Goal: Navigation & Orientation: Find specific page/section

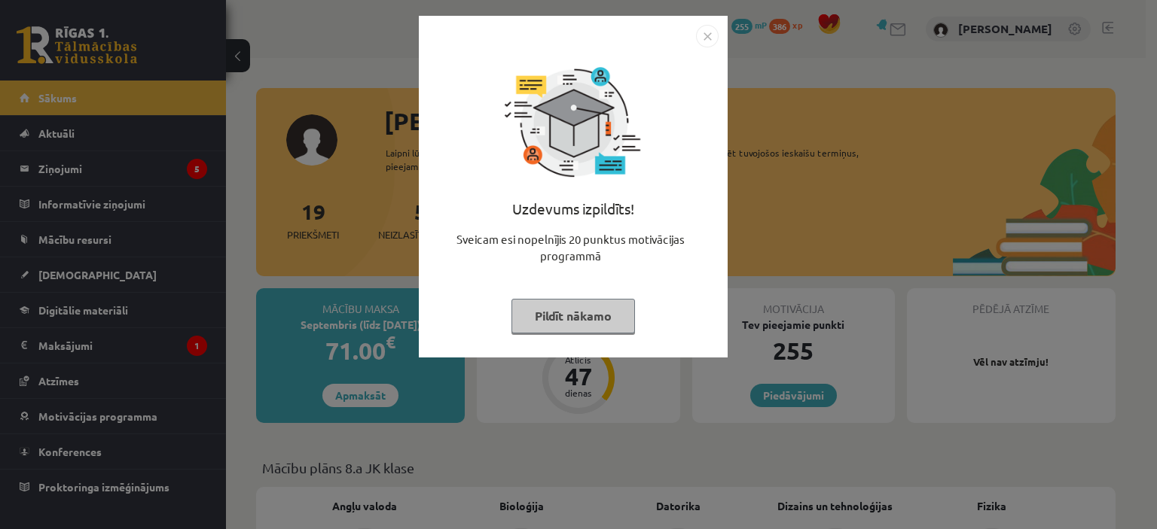
click at [289, 328] on div "Uzdevums izpildīts! Sveicam esi nopelnījis 20 punktus motivācijas programmā Pil…" at bounding box center [578, 264] width 1157 height 529
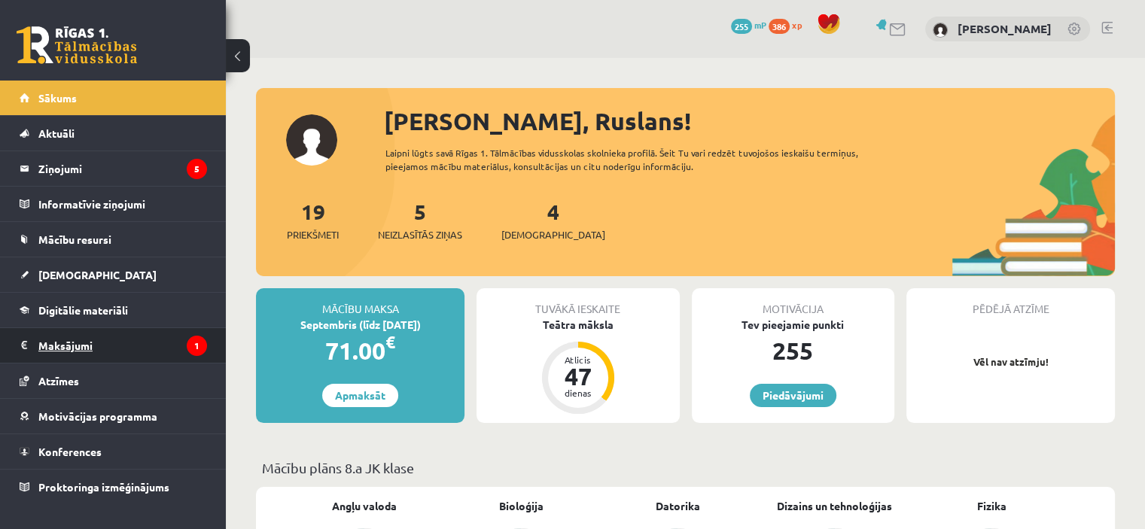
click at [123, 349] on legend "Maksājumi 1" at bounding box center [122, 345] width 169 height 35
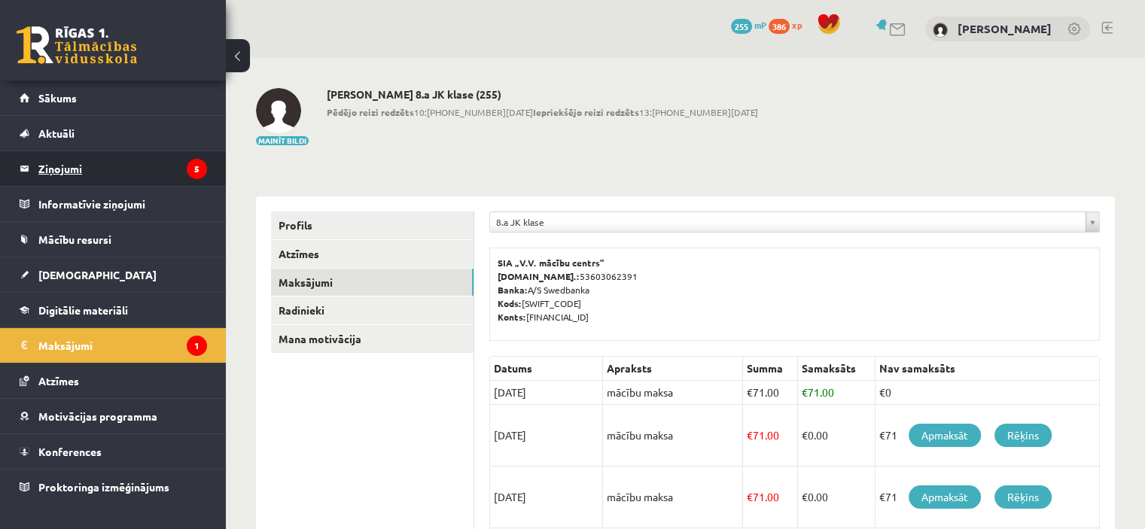
click at [123, 164] on legend "Ziņojumi 5" at bounding box center [122, 168] width 169 height 35
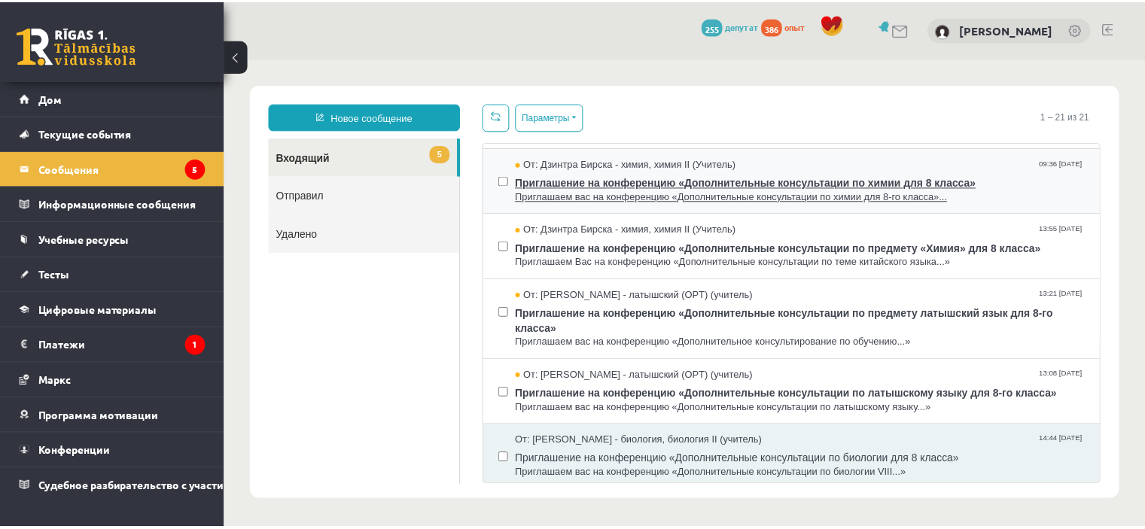
scroll to position [151, 0]
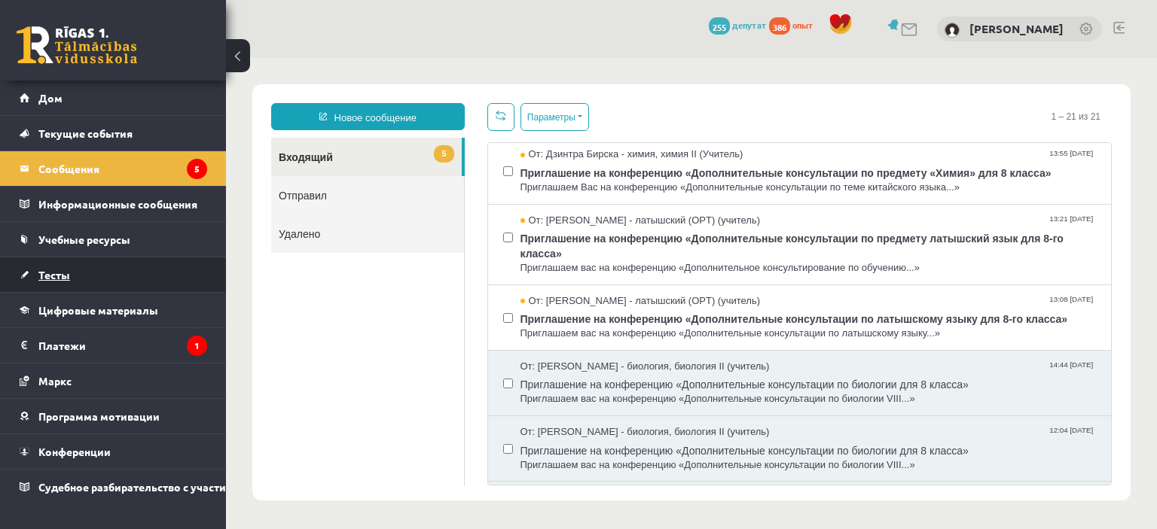
click at [114, 261] on link "Тесты" at bounding box center [113, 275] width 187 height 35
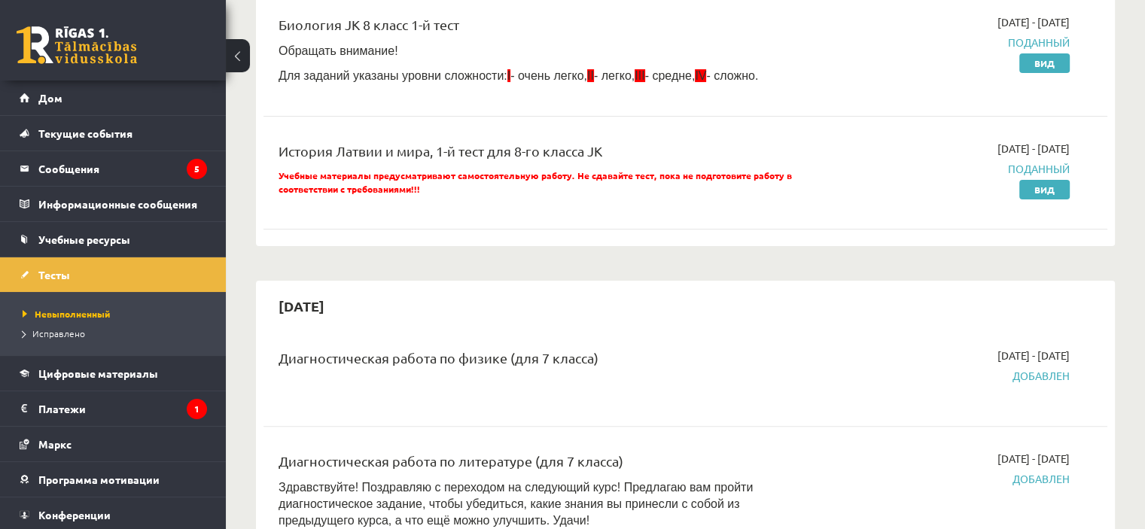
scroll to position [151, 0]
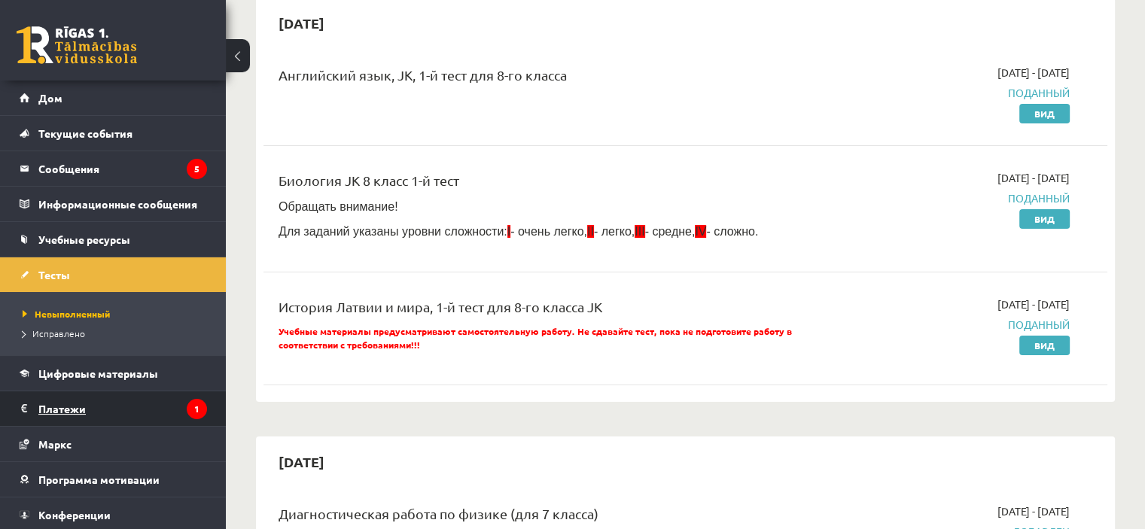
click at [145, 414] on legend "Платежи 1" at bounding box center [122, 409] width 169 height 35
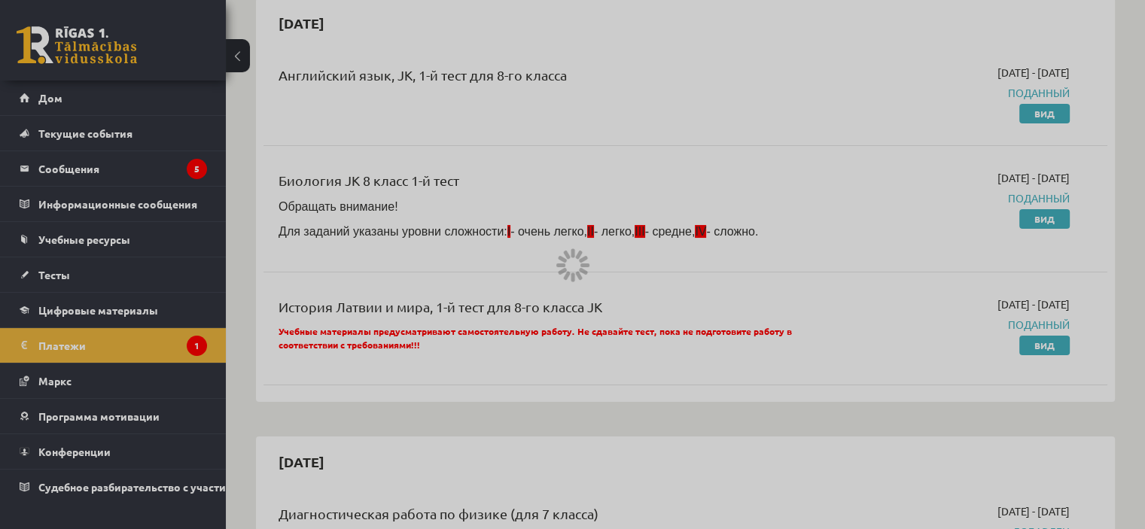
click at [134, 355] on div at bounding box center [572, 264] width 1145 height 529
click at [132, 322] on div at bounding box center [572, 264] width 1145 height 529
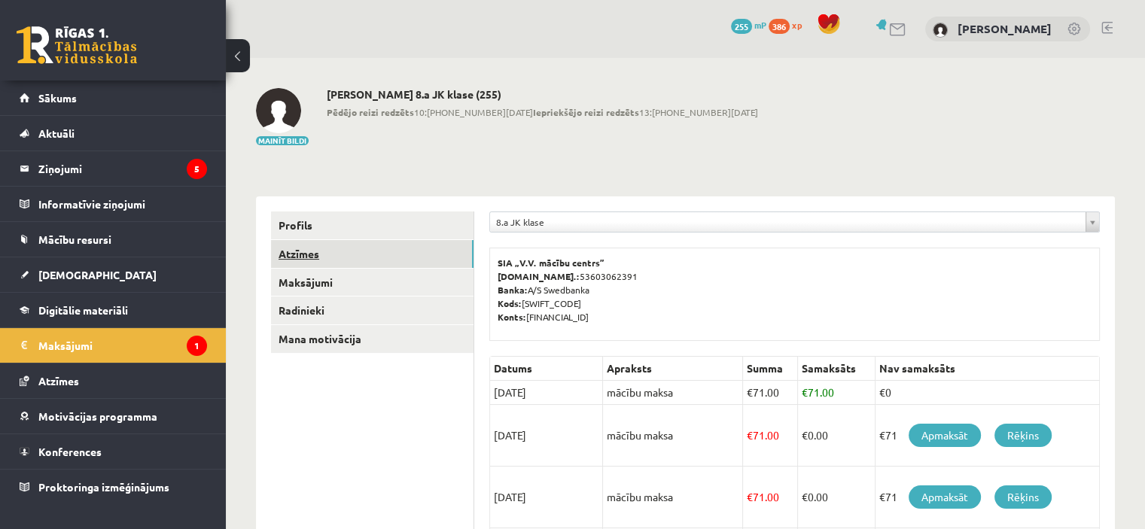
click at [424, 261] on link "Atzīmes" at bounding box center [372, 254] width 203 height 28
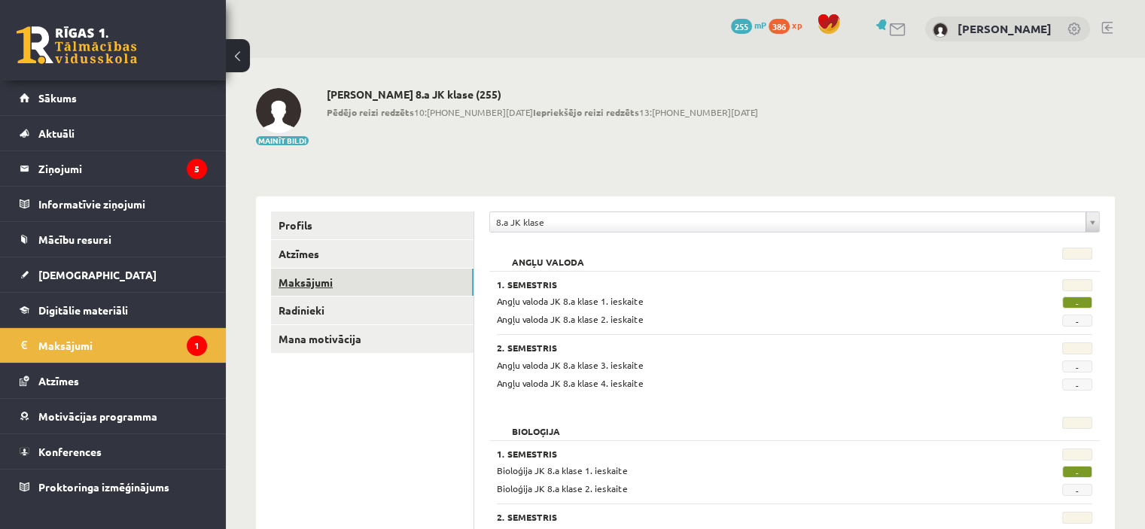
click at [405, 282] on link "Maksājumi" at bounding box center [372, 283] width 203 height 28
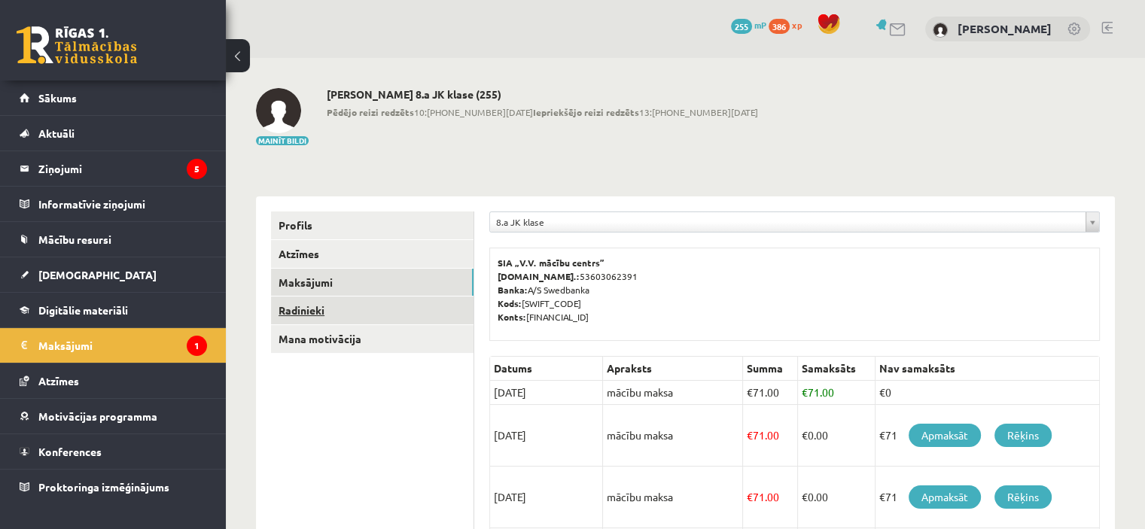
click at [393, 309] on link "Radinieki" at bounding box center [372, 311] width 203 height 28
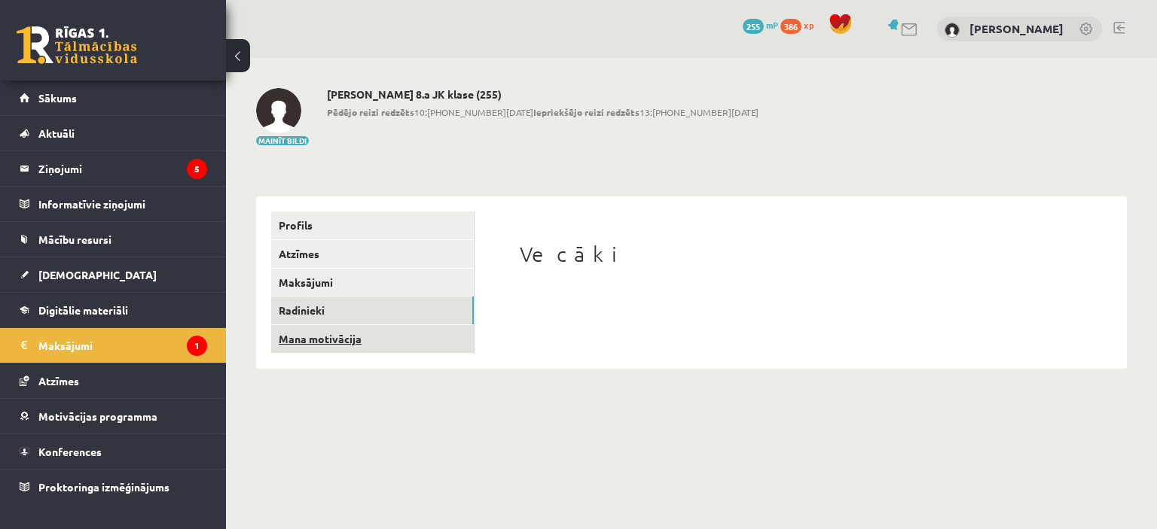
click at [378, 337] on link "Mana motivācija" at bounding box center [372, 339] width 203 height 28
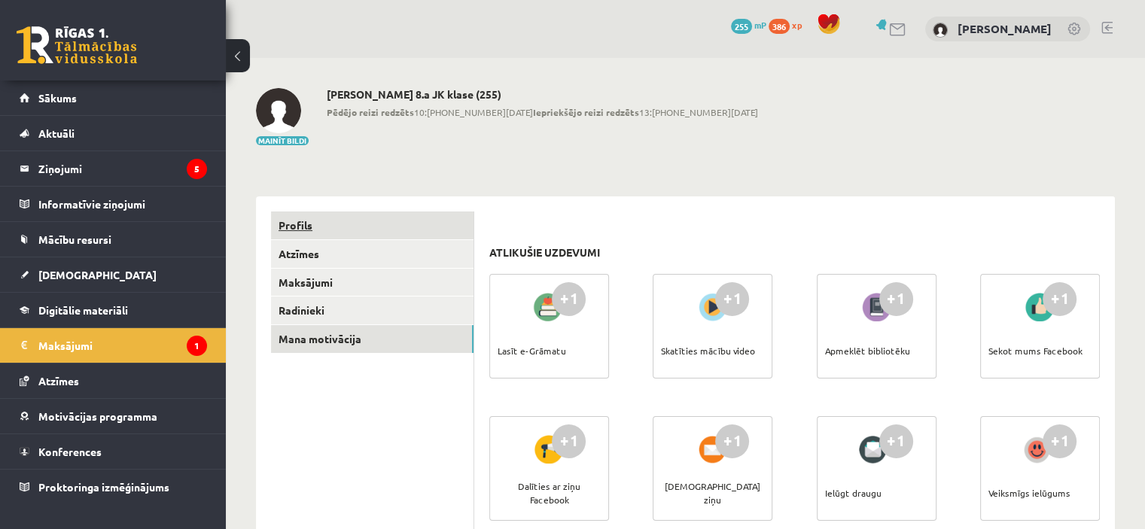
click at [384, 221] on link "Profils" at bounding box center [372, 226] width 203 height 28
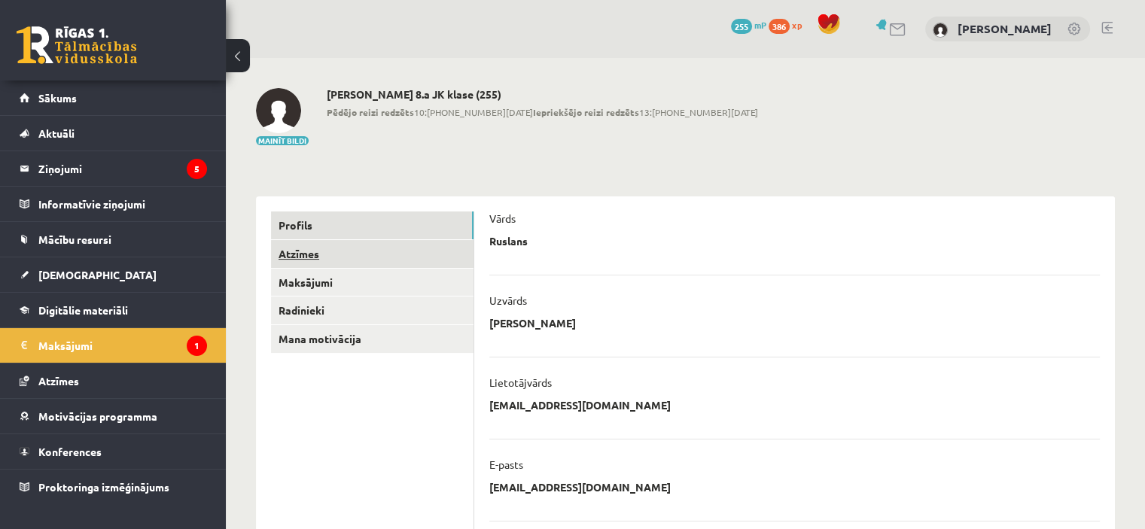
click at [413, 264] on link "Atzīmes" at bounding box center [372, 254] width 203 height 28
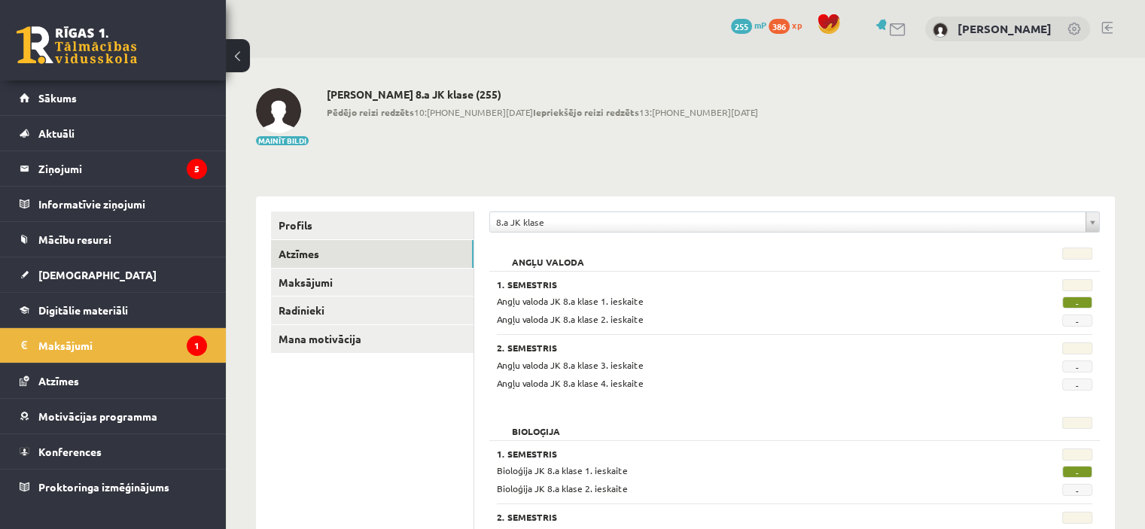
scroll to position [75, 0]
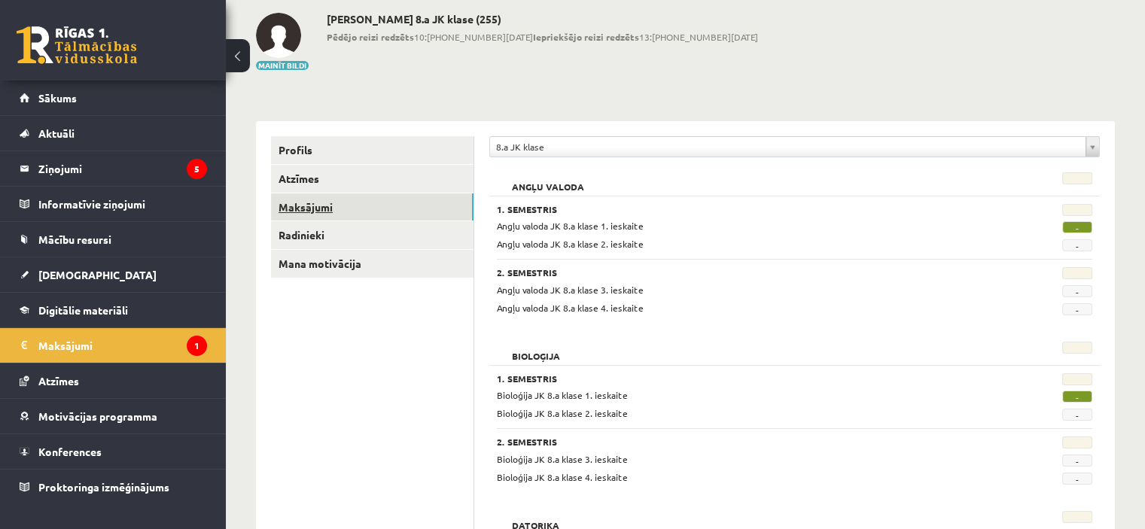
click at [364, 213] on link "Maksājumi" at bounding box center [372, 208] width 203 height 28
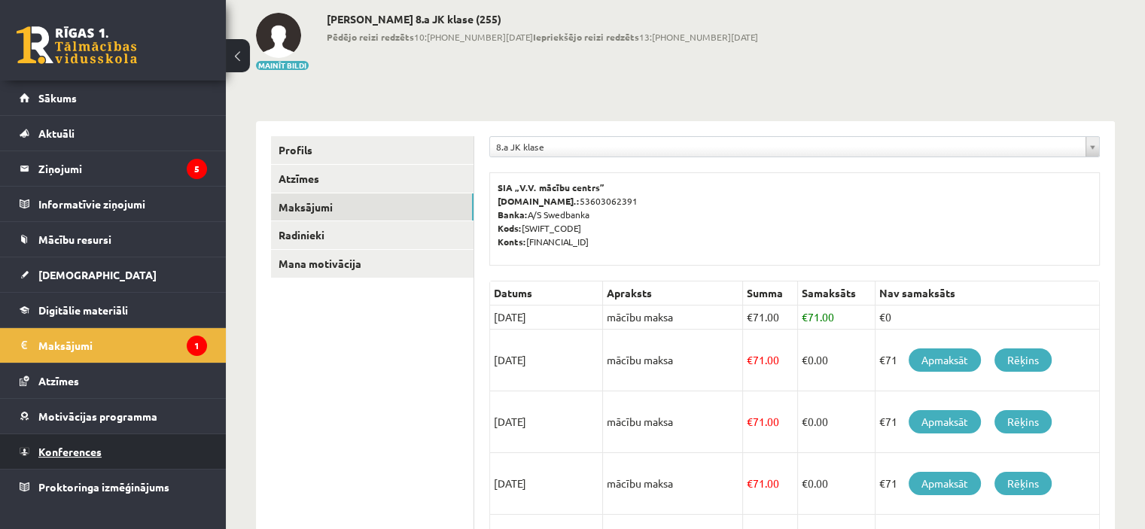
click at [167, 460] on link "Konferences" at bounding box center [113, 451] width 187 height 35
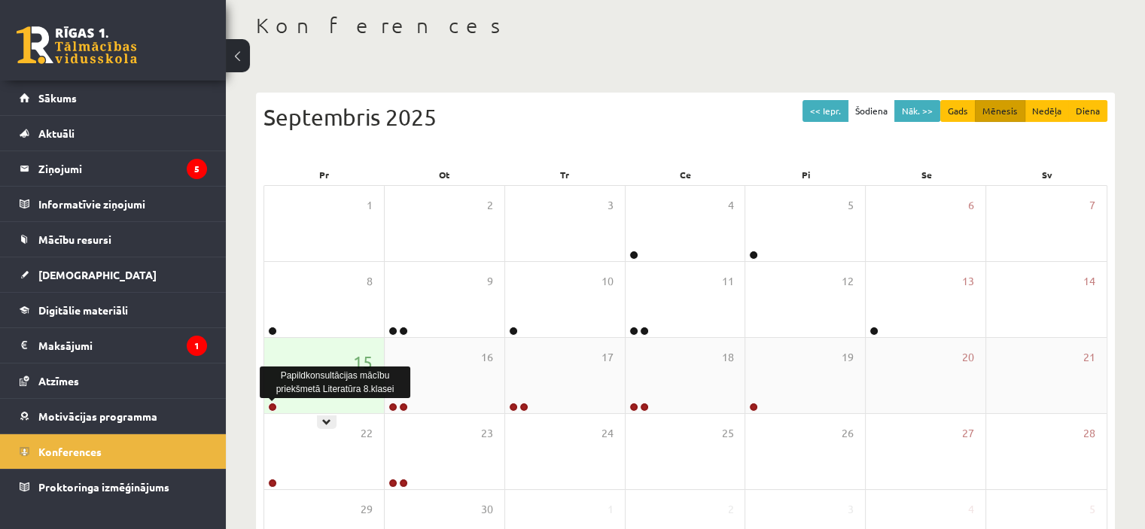
click at [270, 407] on link at bounding box center [272, 407] width 9 height 9
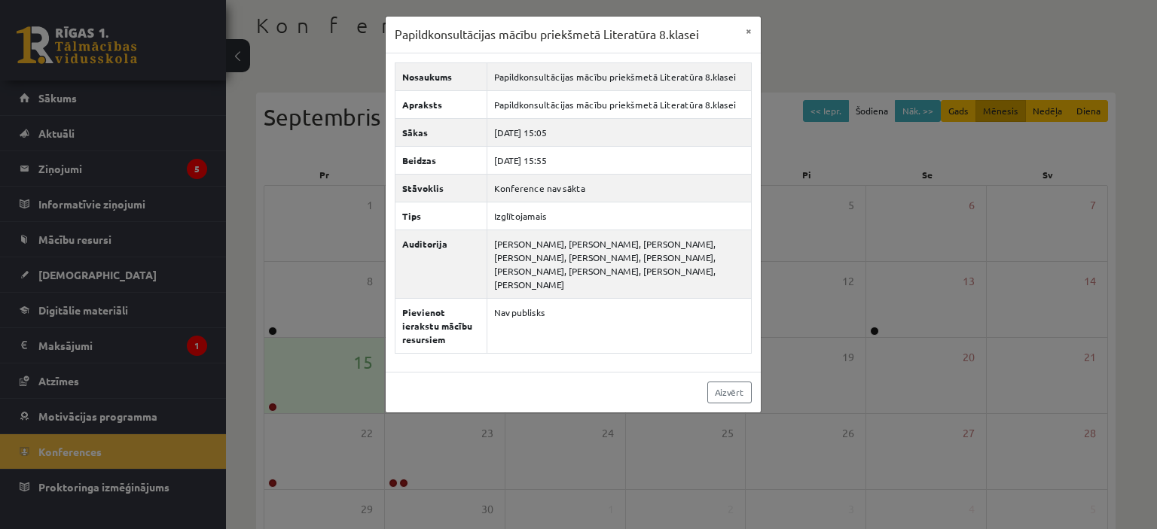
drag, startPoint x: 92, startPoint y: 284, endPoint x: 93, endPoint y: 331, distance: 46.7
click at [91, 331] on div "Papildkonsultācijas mācību priekšmetā Literatūra 8.klasei × Nosaukums Papildkon…" at bounding box center [578, 264] width 1157 height 529
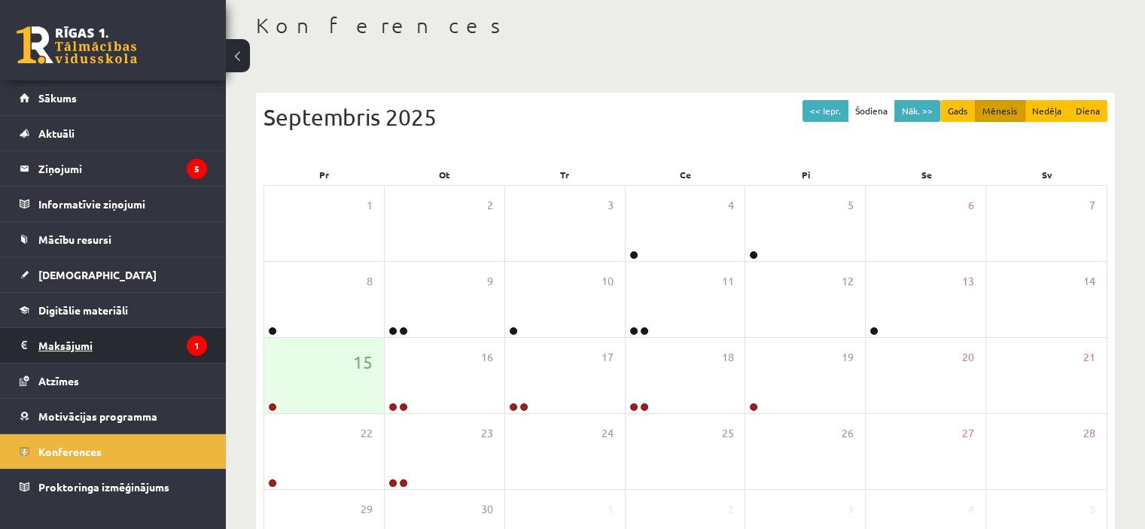
click at [102, 345] on legend "Maksājumi 1" at bounding box center [122, 345] width 169 height 35
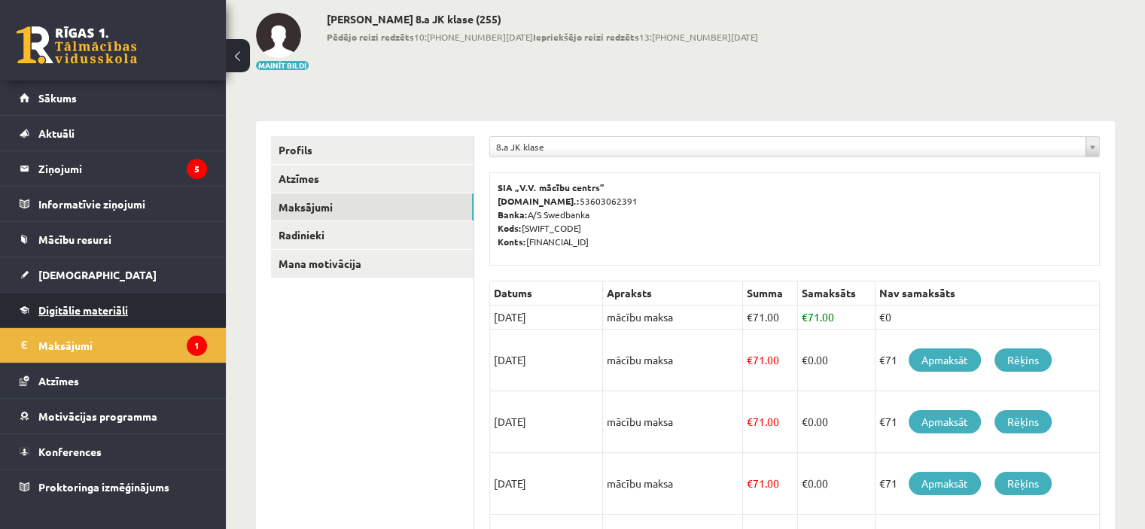
click at [151, 309] on link "Digitālie materiāli" at bounding box center [113, 310] width 187 height 35
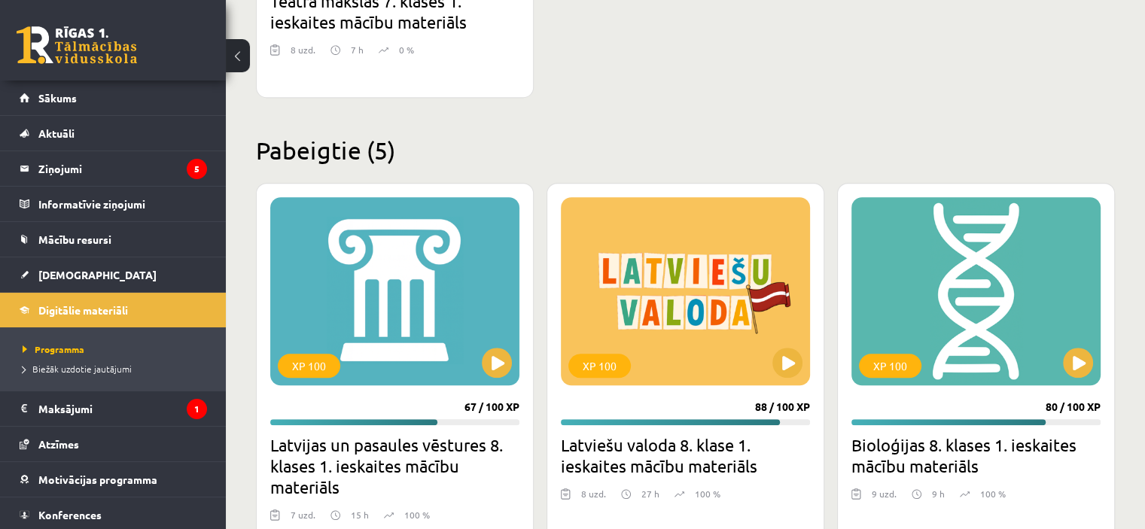
scroll to position [1355, 0]
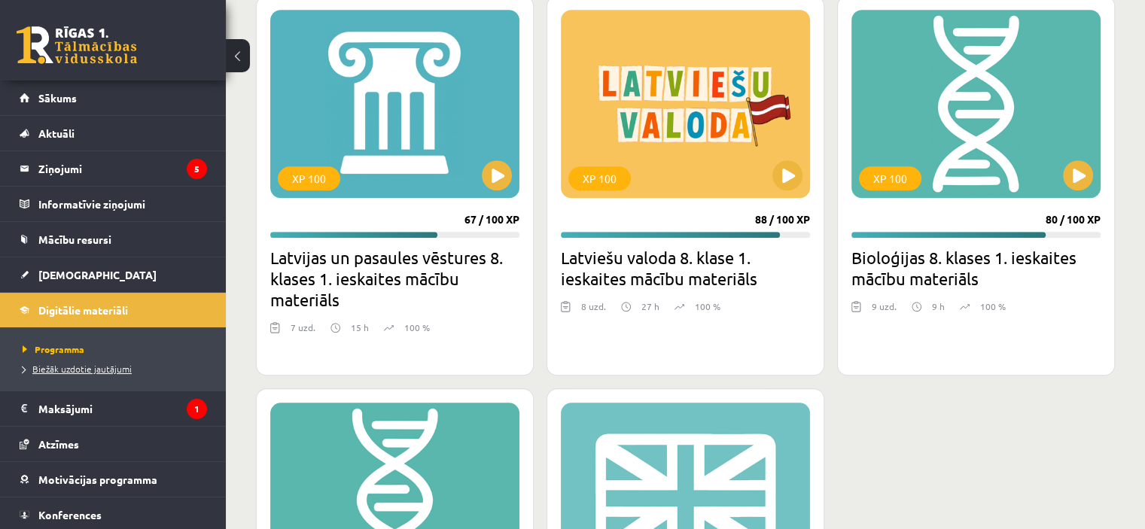
click at [123, 368] on span "Biežāk uzdotie jautājumi" at bounding box center [77, 369] width 109 height 12
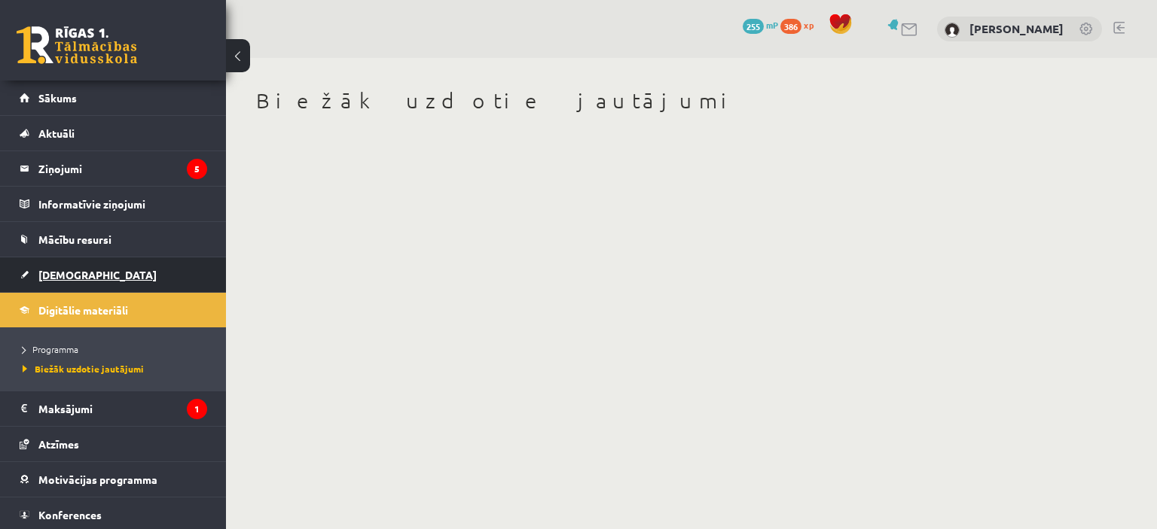
click at [141, 276] on link "[DEMOGRAPHIC_DATA]" at bounding box center [113, 275] width 187 height 35
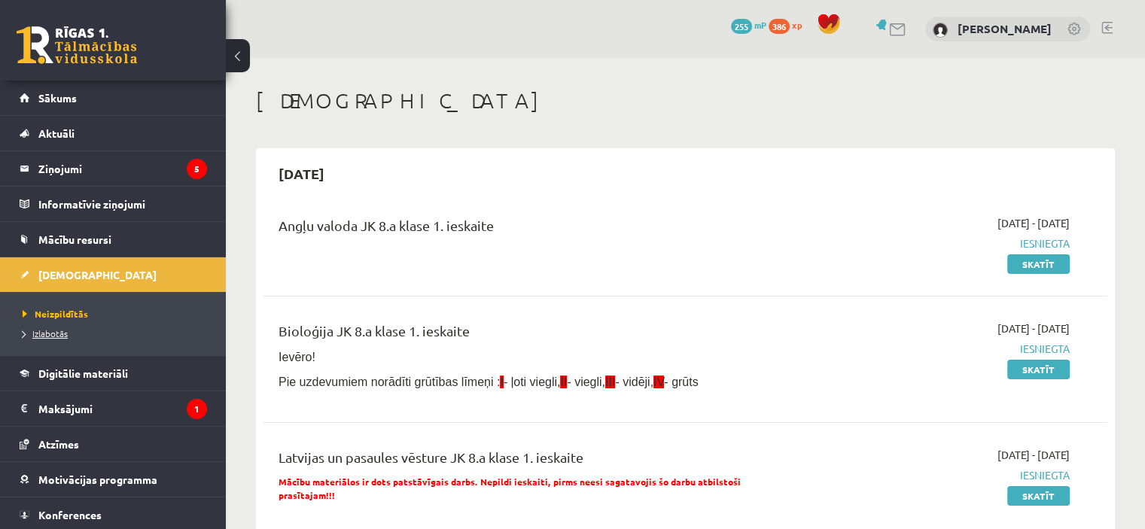
click at [45, 337] on span "Izlabotās" at bounding box center [45, 334] width 45 height 12
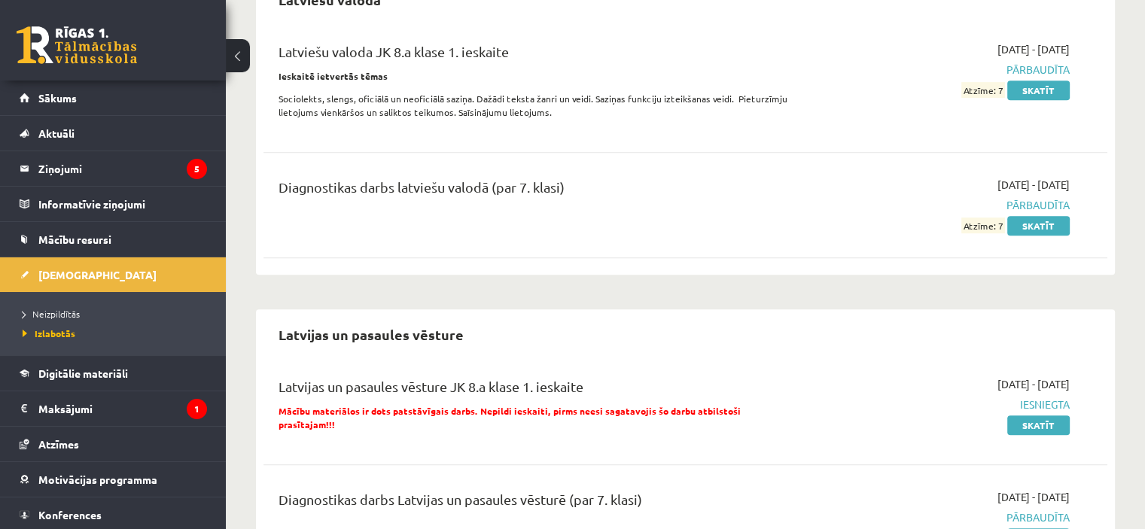
scroll to position [883, 0]
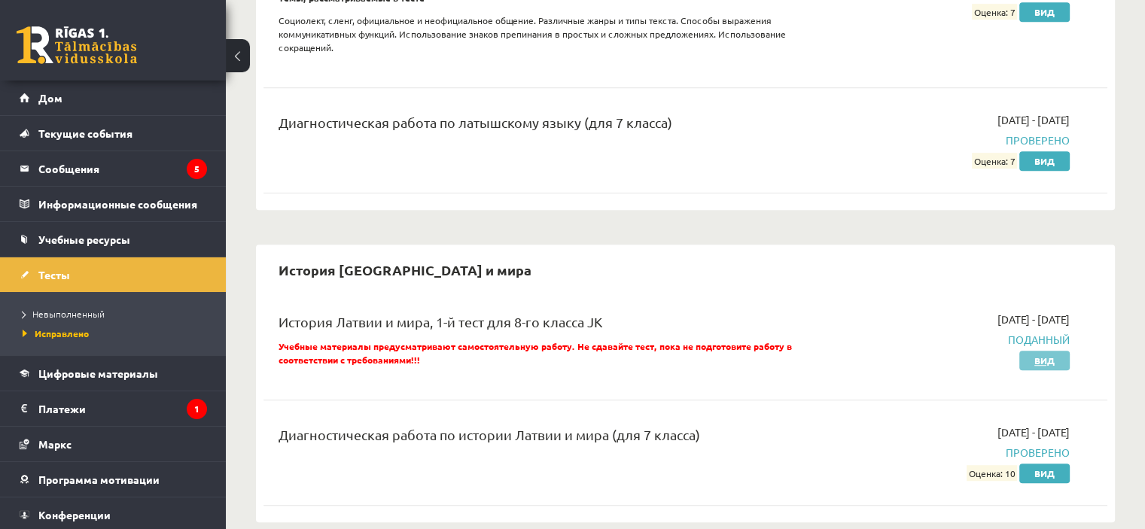
click at [1056, 362] on link "Вид" at bounding box center [1045, 361] width 50 height 20
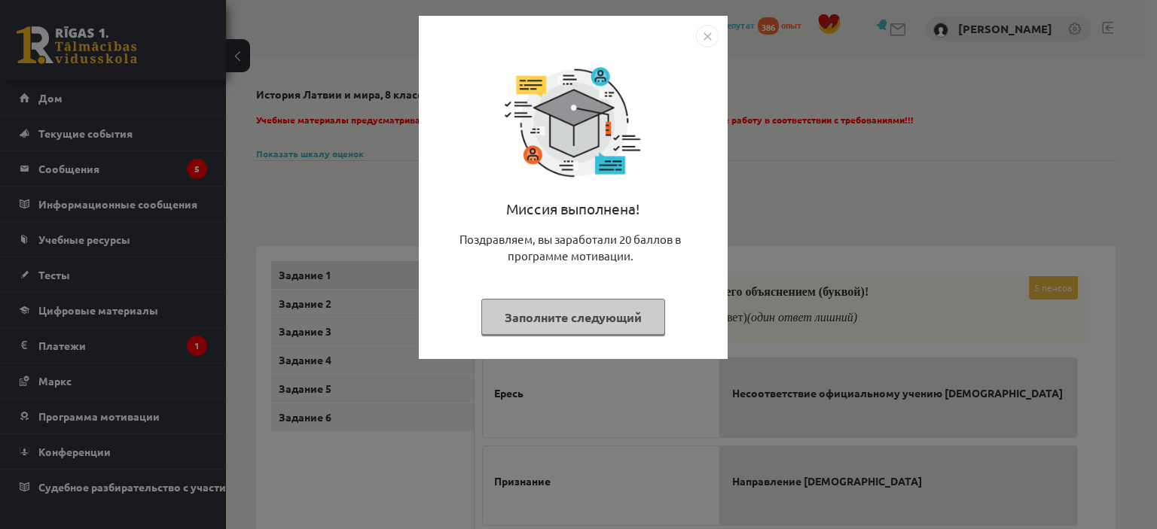
click at [840, 287] on div "Миссия выполнена! Поздравляем, вы заработали 20 баллов в программе мотивации. З…" at bounding box center [578, 264] width 1157 height 529
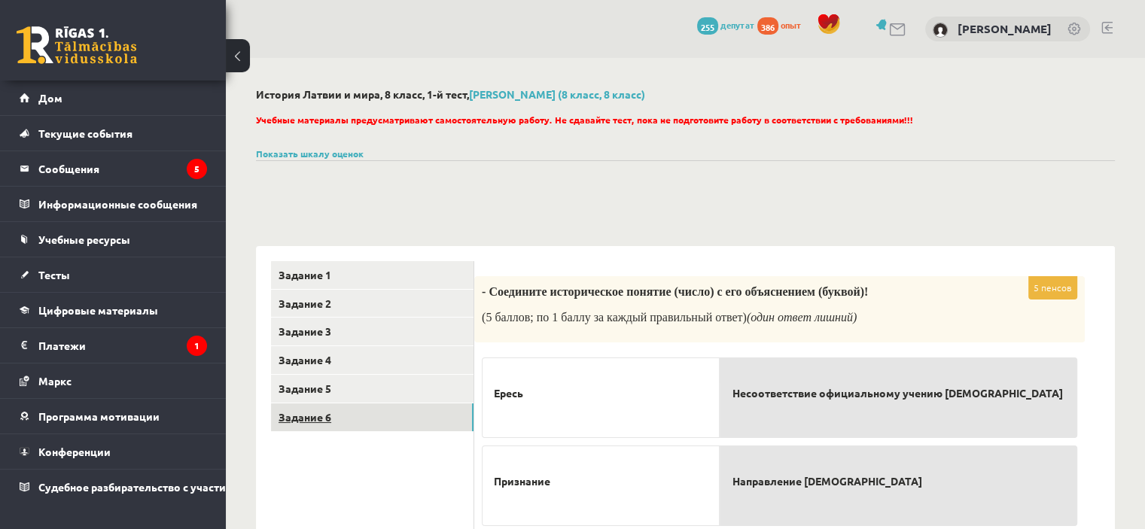
click at [336, 425] on link "Задание 6" at bounding box center [372, 418] width 203 height 28
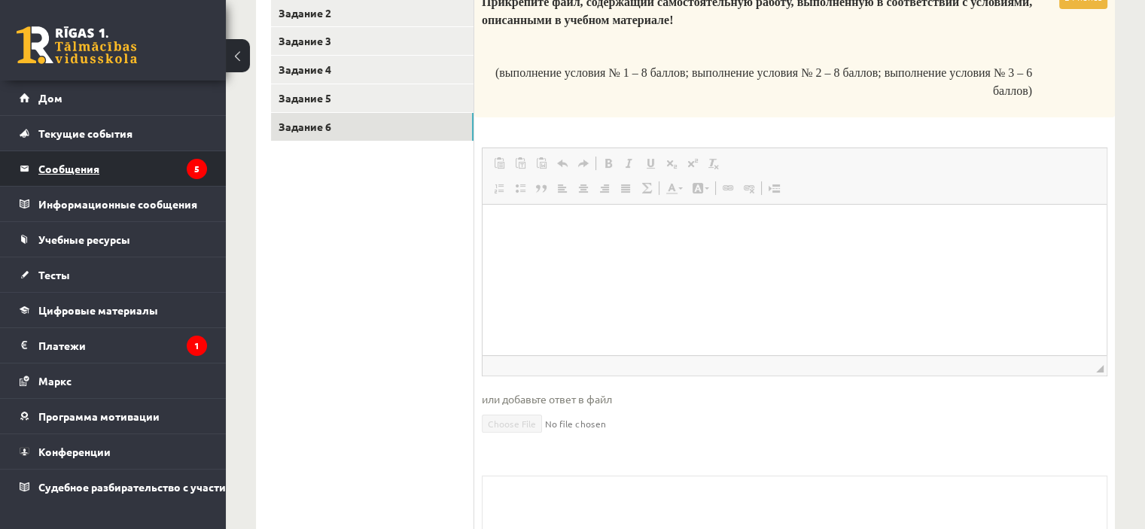
click at [115, 172] on legend "Сообщения 5" at bounding box center [122, 168] width 169 height 35
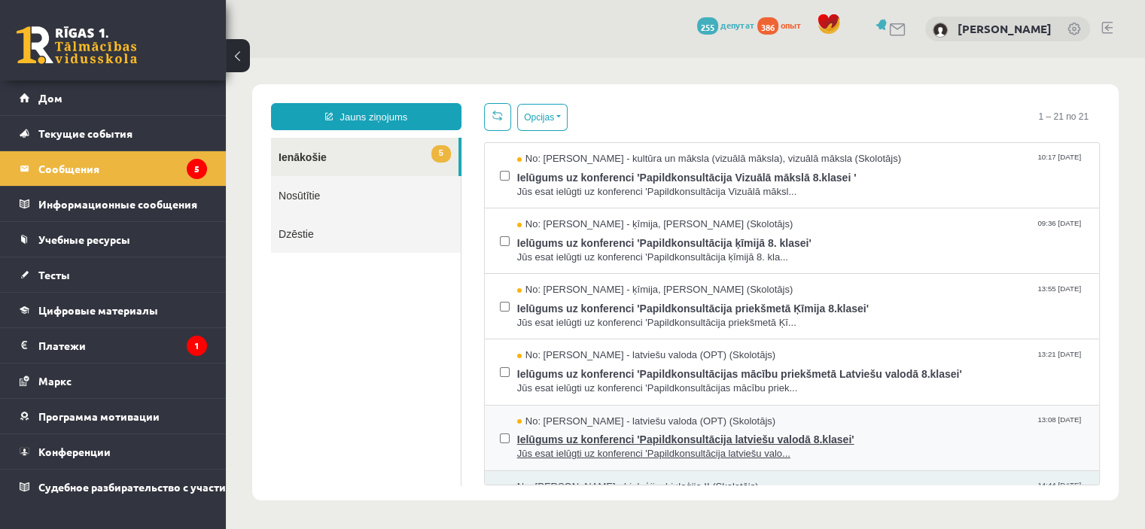
click at [695, 448] on span "Jūs esat ielūgti uz konferenci 'Papildkonsultācija latviešu valo..." at bounding box center [800, 454] width 567 height 14
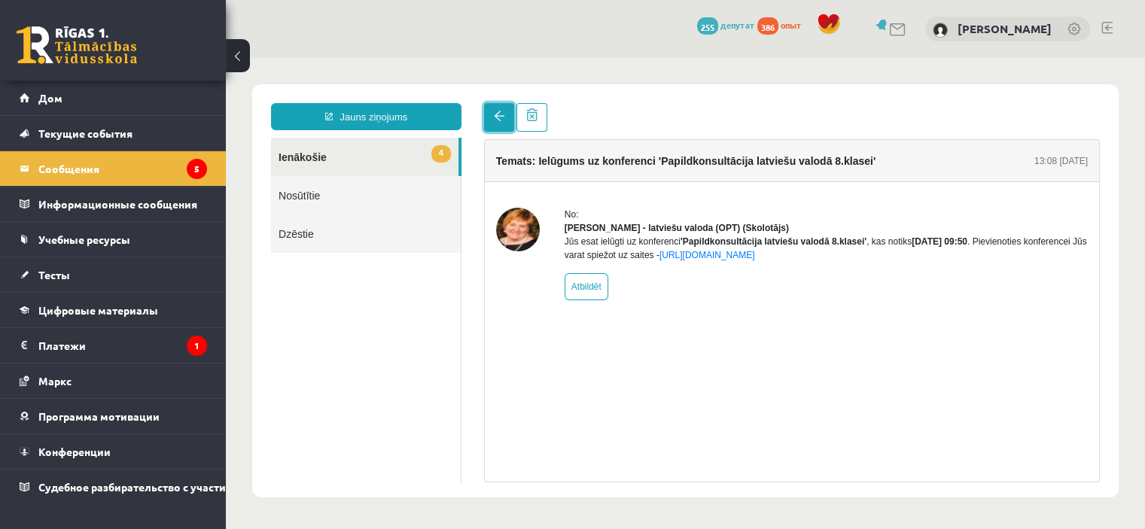
click at [489, 108] on link at bounding box center [499, 117] width 30 height 29
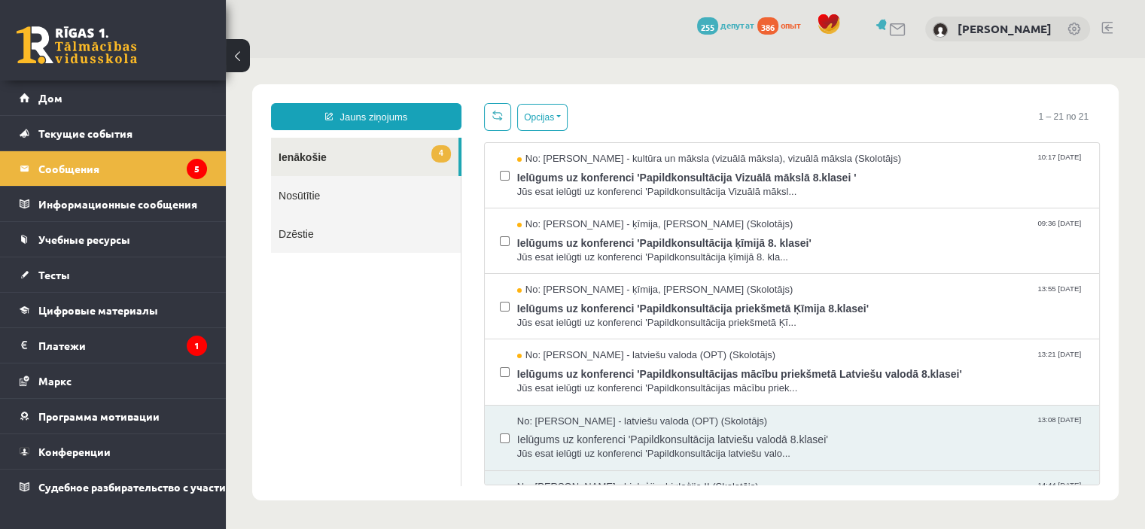
click at [483, 65] on body "Jauns ziņojums 4 Ienākošie Nosūtītie Dzēstie * ********* ********* ******* Opci…" at bounding box center [685, 292] width 919 height 469
drag, startPoint x: 483, startPoint y: 65, endPoint x: 491, endPoint y: 55, distance: 12.3
click at [491, 58] on html "Jauns ziņojums 4 Ienākošie Nosūtītie Dzēstie * ********* ********* ******* Opci…" at bounding box center [685, 292] width 919 height 469
click at [495, 51] on div "0 Подарки 255 депутат 386 опыт Руслан Игнатов" at bounding box center [685, 29] width 919 height 58
click at [133, 204] on font "Информационные сообщения" at bounding box center [117, 204] width 159 height 14
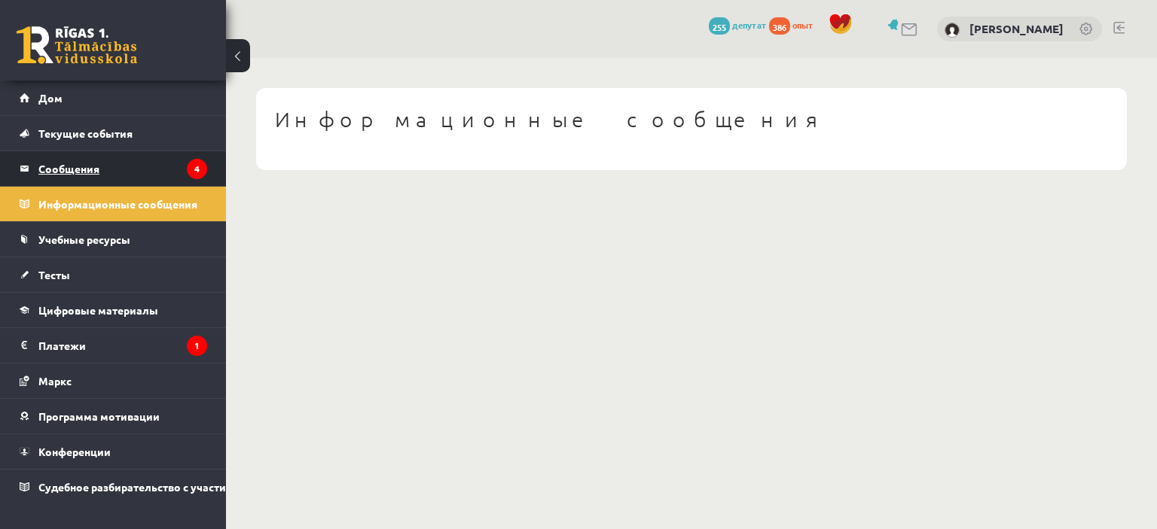
click at [139, 170] on legend "Сообщения 4" at bounding box center [122, 168] width 169 height 35
